Goal: Task Accomplishment & Management: Use online tool/utility

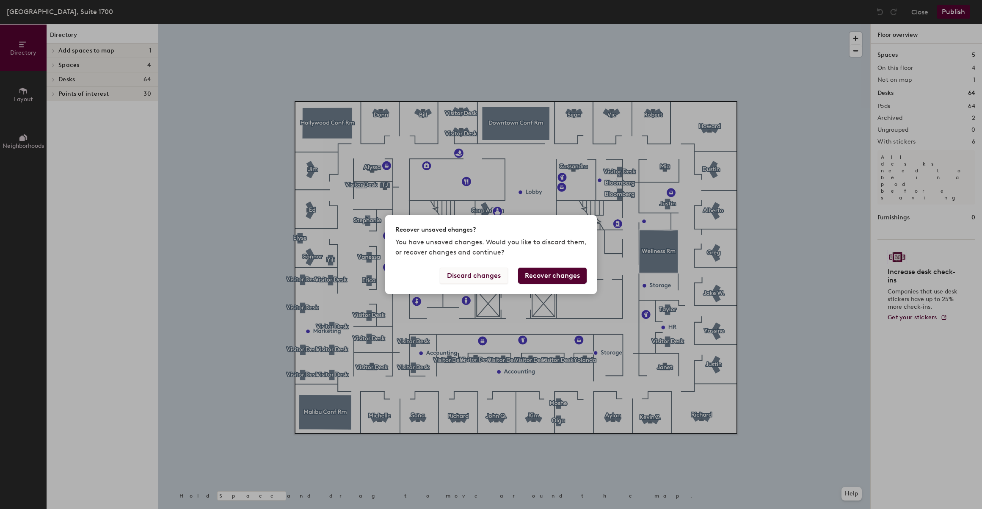
click at [504, 283] on button "Discard changes" at bounding box center [474, 276] width 68 height 16
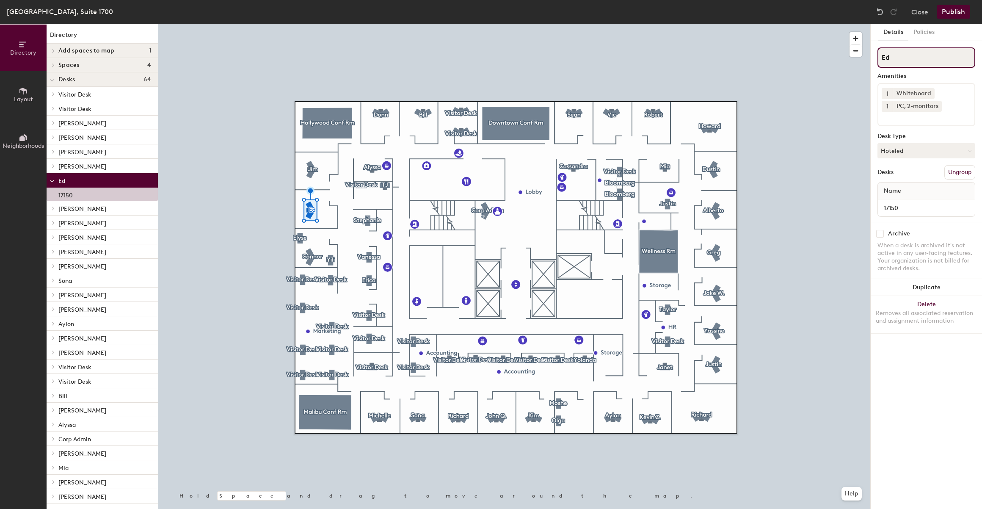
click at [916, 56] on input "Ed" at bounding box center [927, 57] width 98 height 20
type input "E"
type input "Visitor Desk"
click at [953, 14] on button "Publish" at bounding box center [953, 12] width 33 height 14
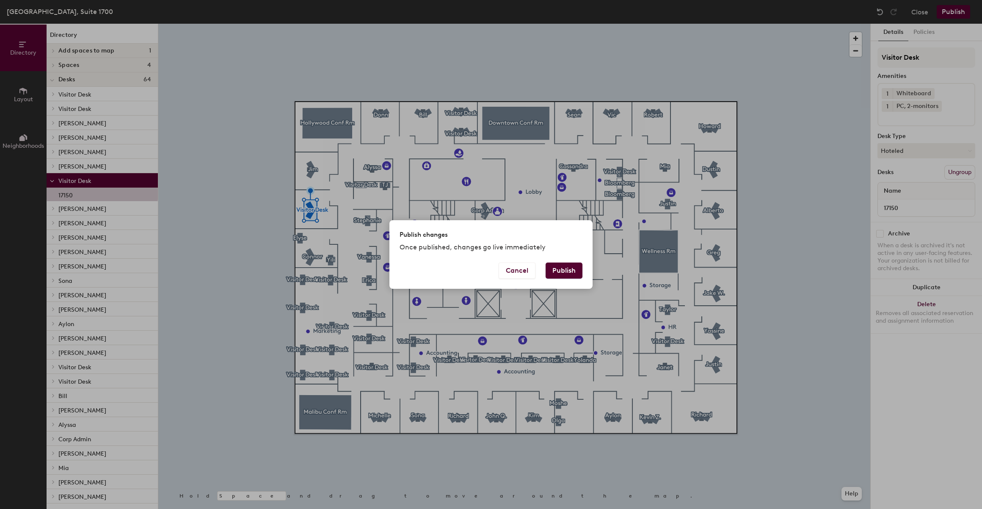
click at [566, 269] on button "Publish" at bounding box center [564, 270] width 37 height 16
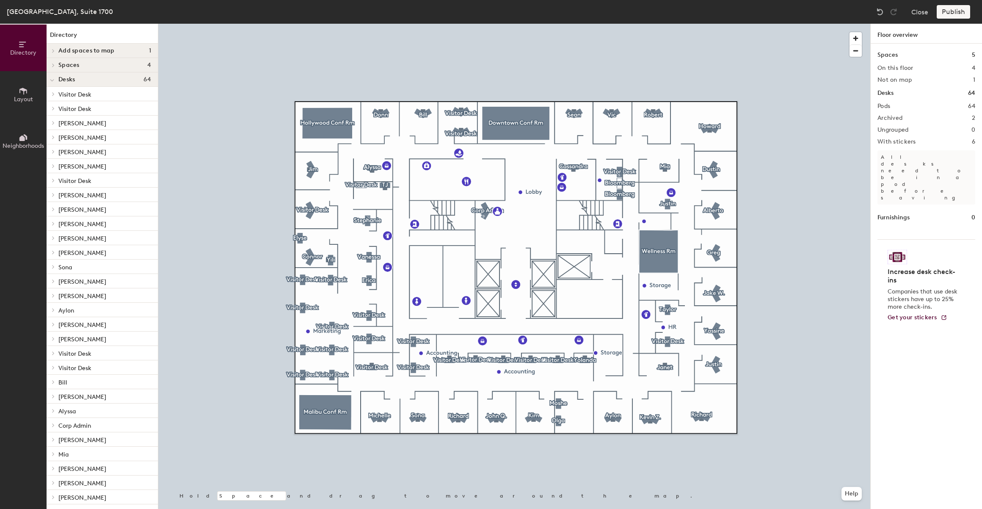
click at [309, 210] on body "Skip navigation Schedule Office People Analytics Visits Deliveries Services Man…" at bounding box center [491, 254] width 982 height 509
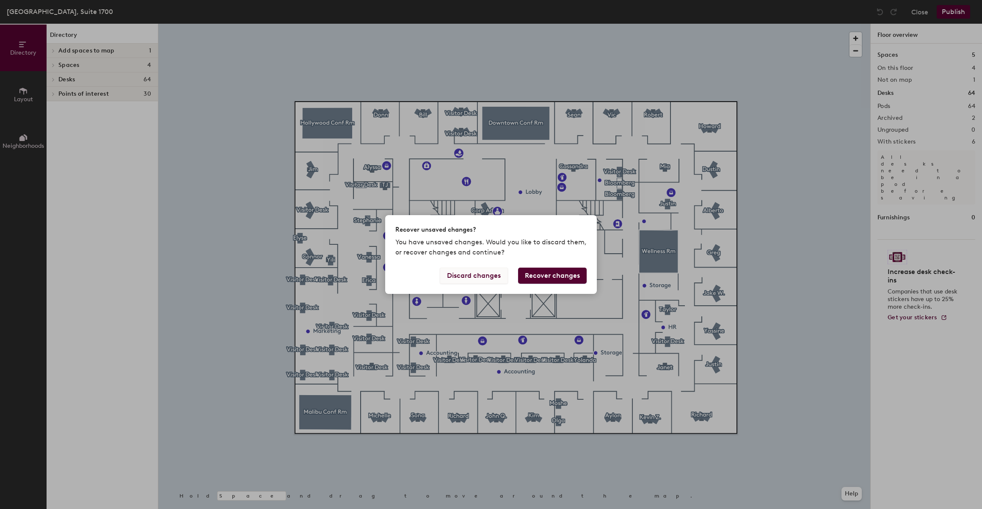
click at [483, 275] on button "Discard changes" at bounding box center [474, 276] width 68 height 16
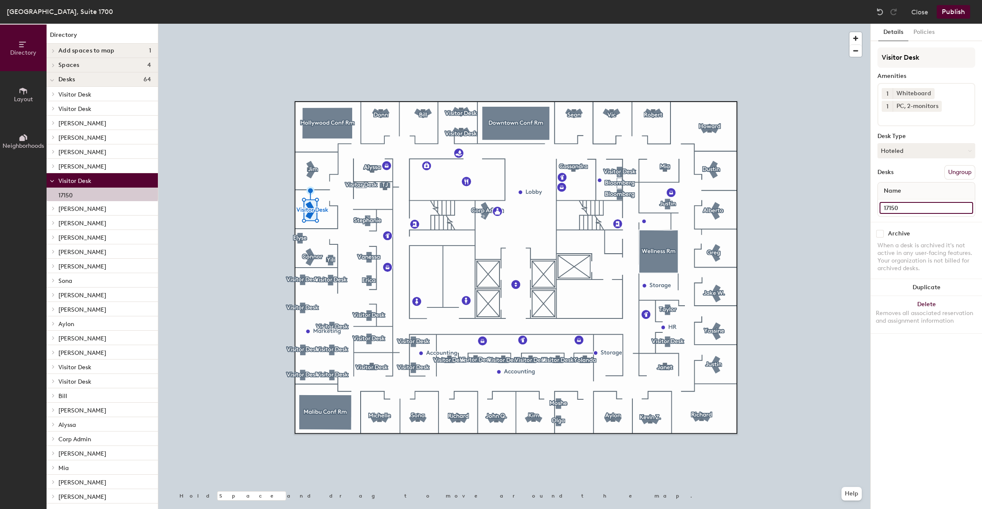
click at [909, 208] on input "17150" at bounding box center [927, 208] width 94 height 12
